Goal: Navigation & Orientation: Find specific page/section

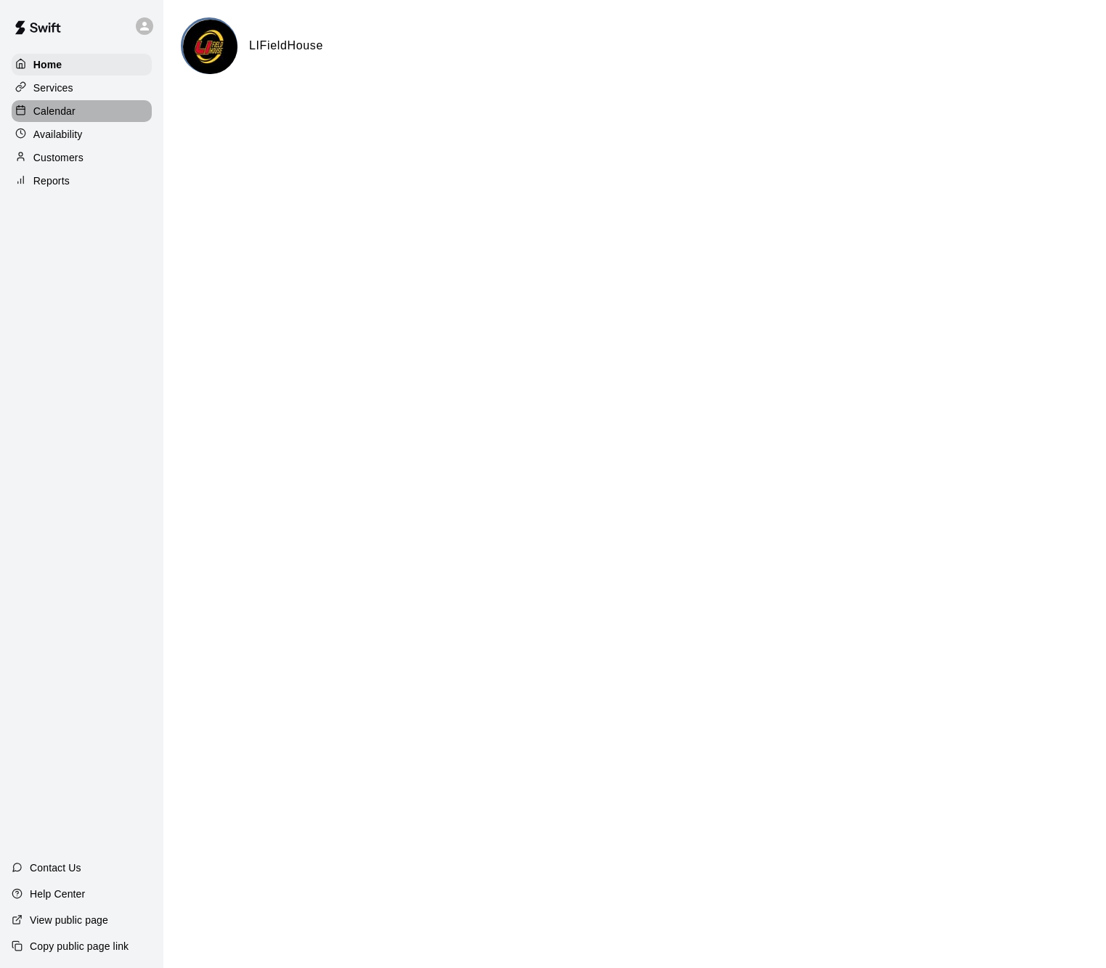
click at [62, 100] on div "Calendar" at bounding box center [82, 111] width 140 height 22
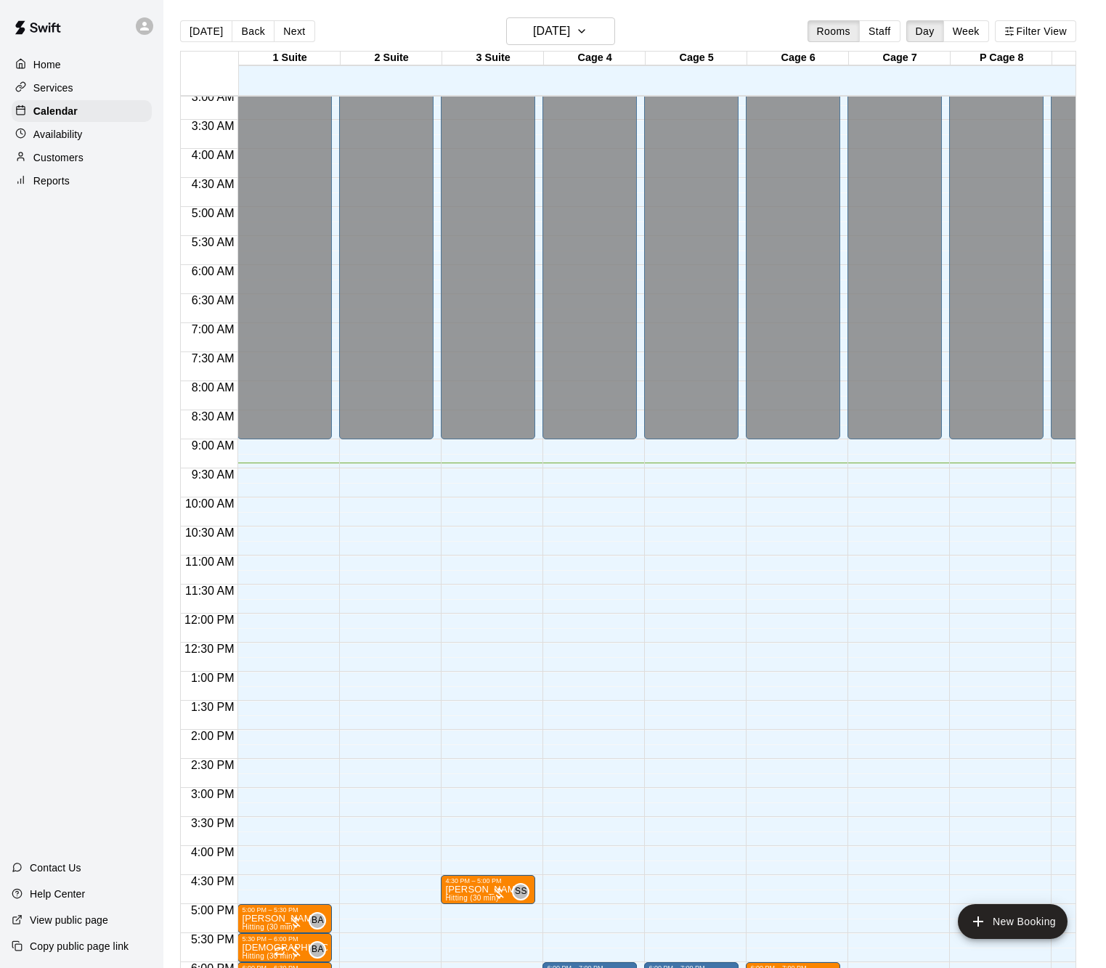
scroll to position [163, 0]
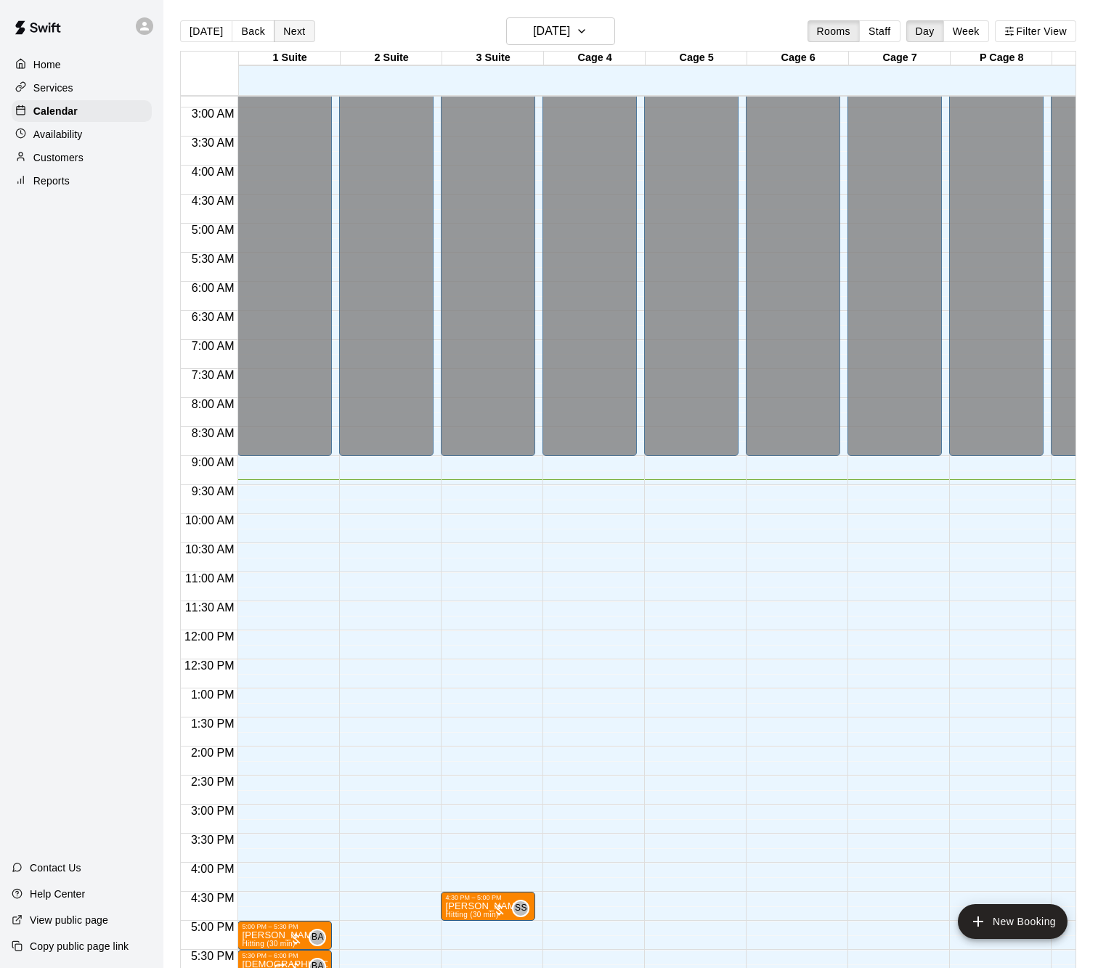
click at [293, 37] on button "Next" at bounding box center [294, 31] width 41 height 22
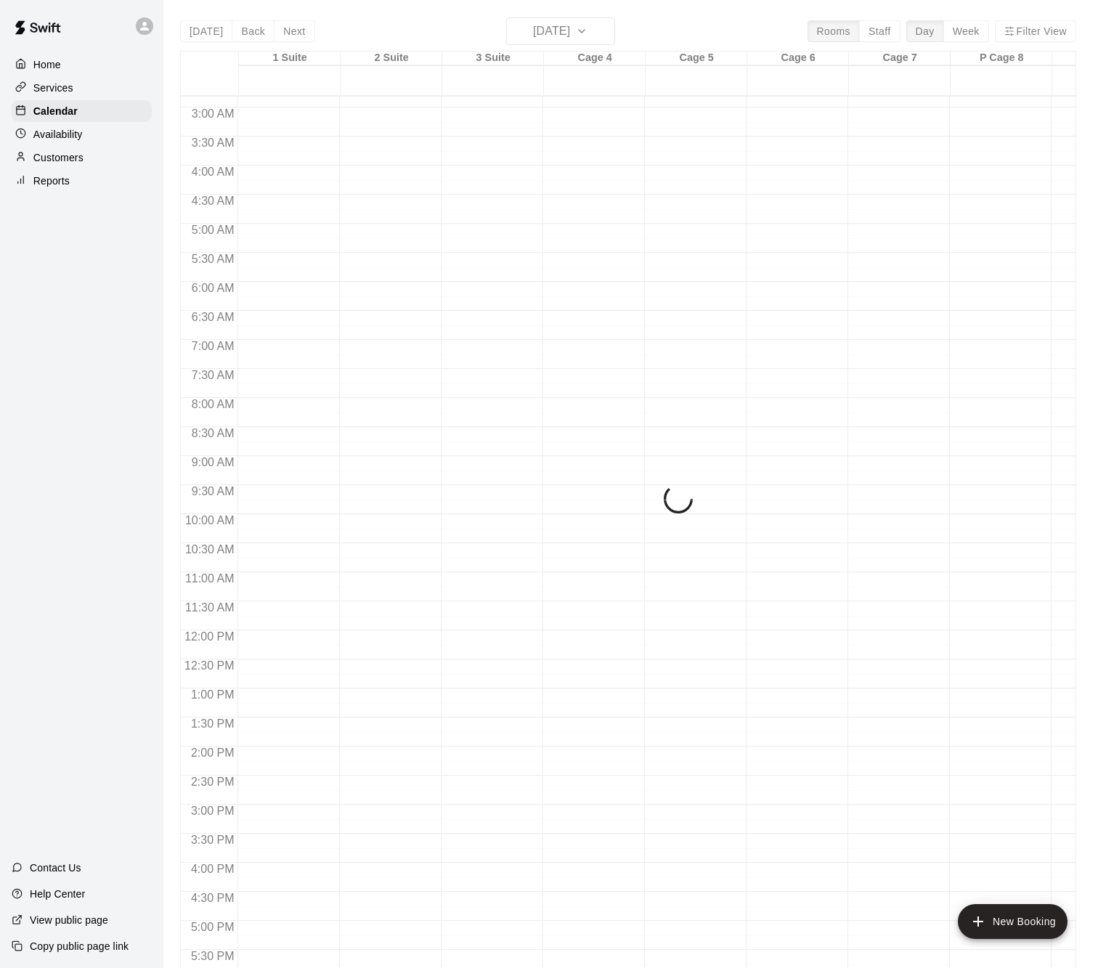
click at [293, 37] on div "[DATE] Back [DATE][DATE] Rooms Staff Day Week Filter View 1 Suite 10 Wed 2 Suit…" at bounding box center [628, 501] width 896 height 968
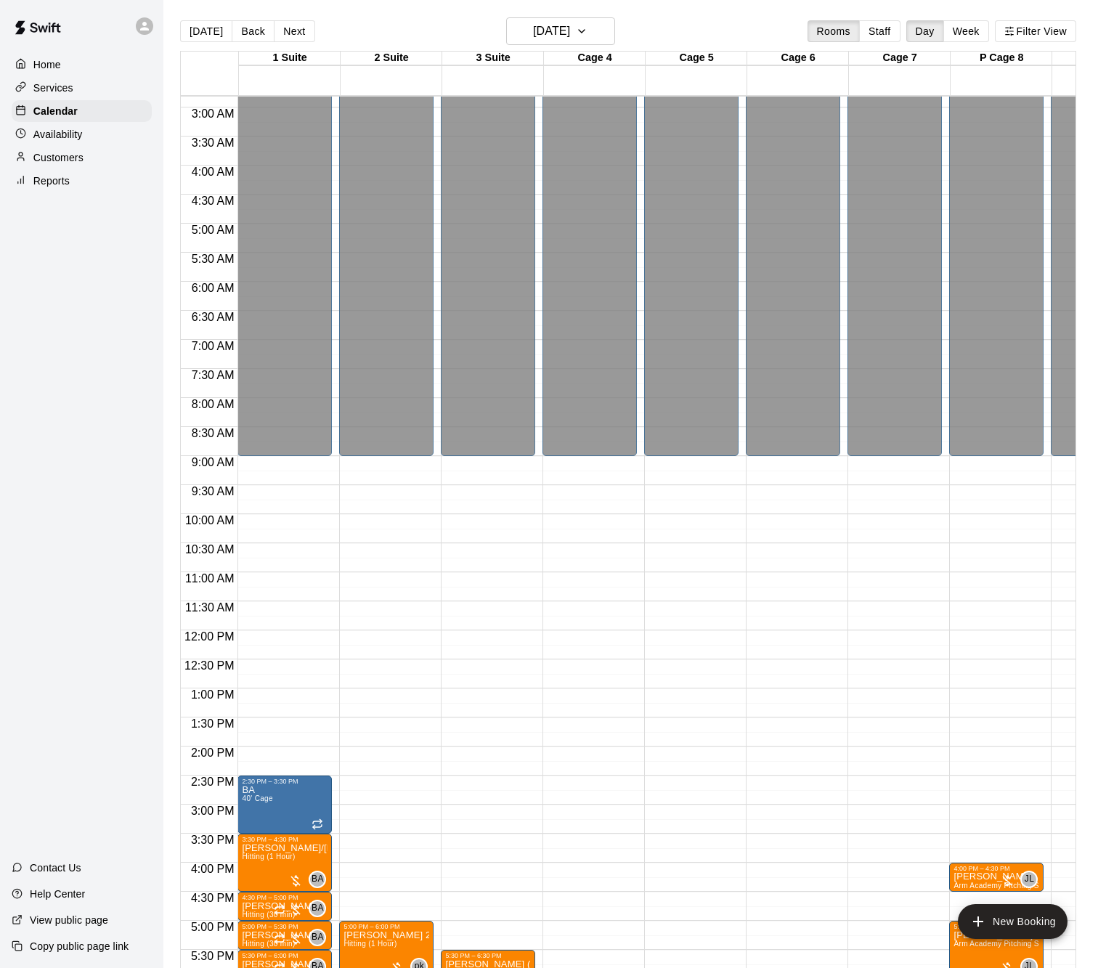
click at [293, 37] on button "Next" at bounding box center [294, 31] width 41 height 22
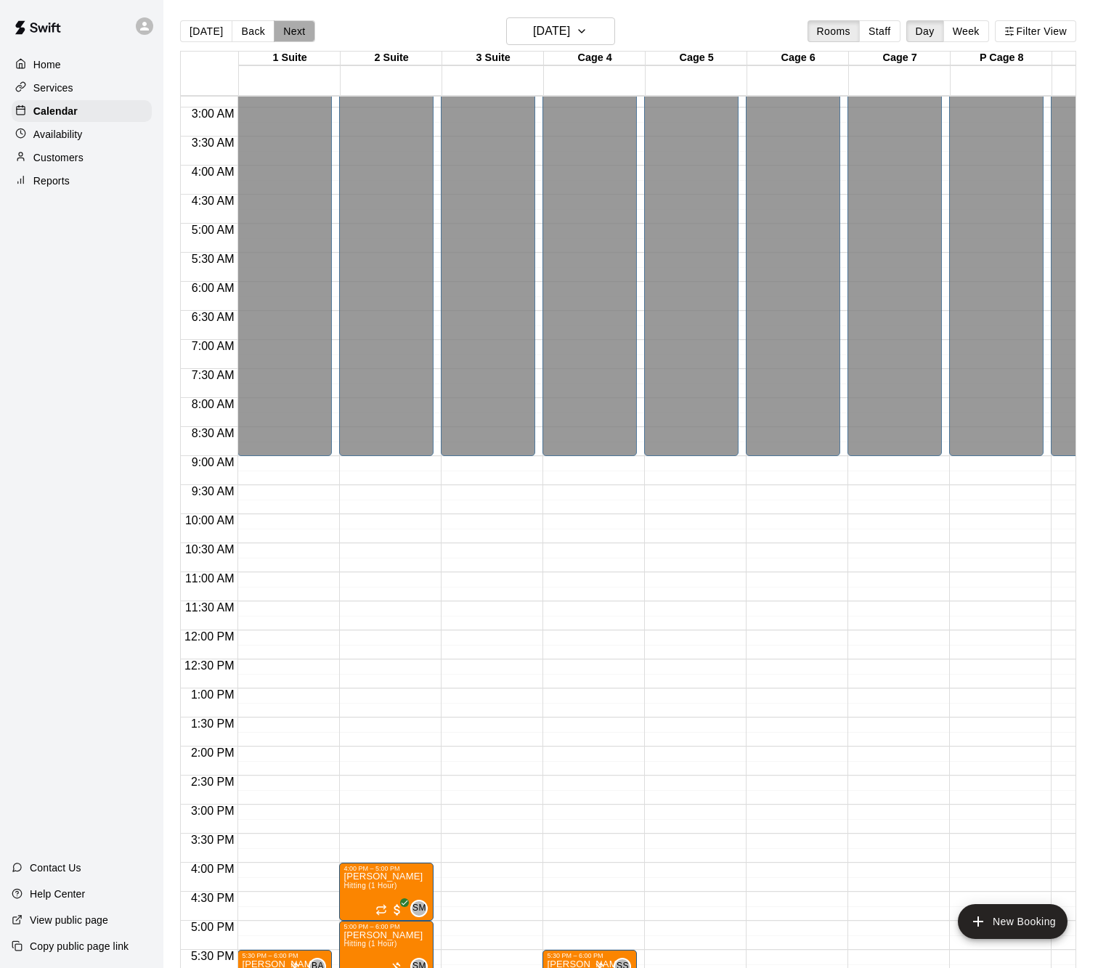
click at [295, 35] on button "Next" at bounding box center [294, 31] width 41 height 22
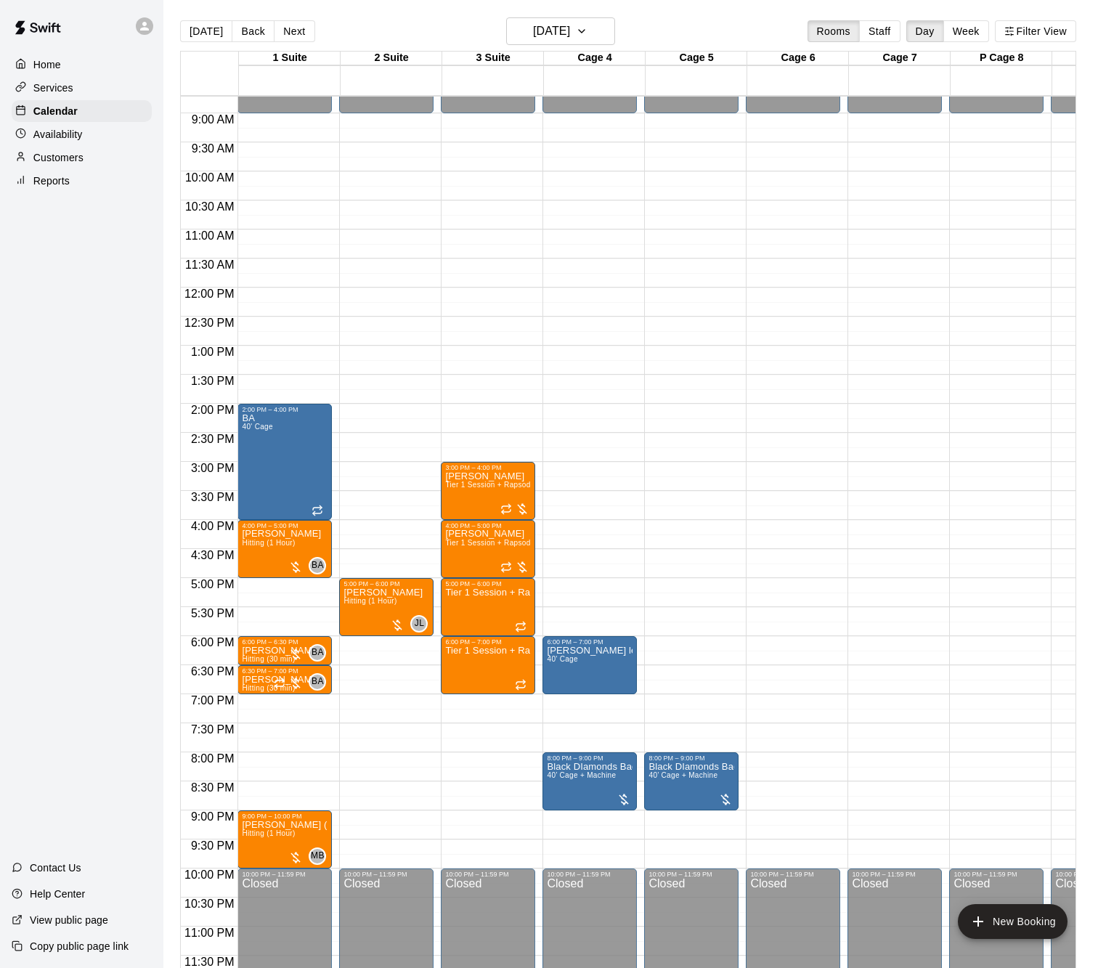
scroll to position [506, 0]
click at [67, 60] on div "Home" at bounding box center [82, 65] width 140 height 22
